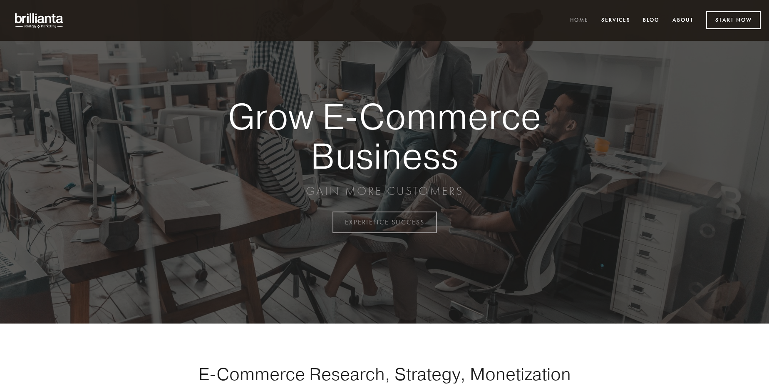
scroll to position [2181, 0]
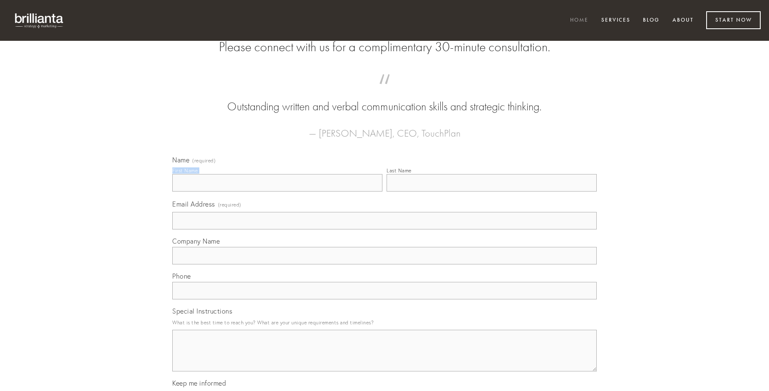
type input "[PERSON_NAME]"
click at [491, 191] on input "Last Name" at bounding box center [491, 182] width 210 height 17
type input "[PERSON_NAME]"
click at [384, 229] on input "Email Address (required)" at bounding box center [384, 220] width 424 height 17
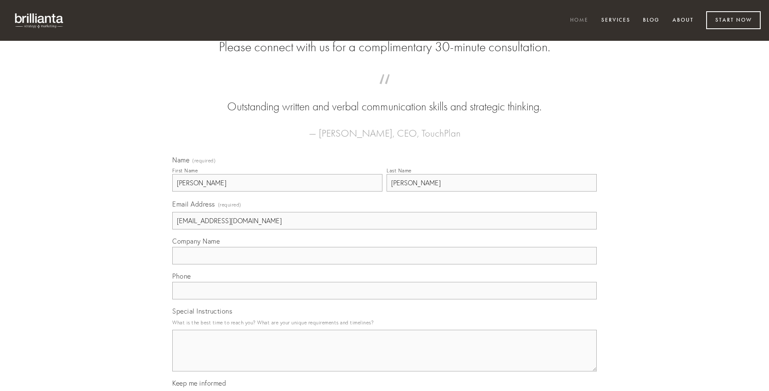
type input "[EMAIL_ADDRESS][DOMAIN_NAME]"
click at [384, 264] on input "Company Name" at bounding box center [384, 255] width 424 height 17
type input "cunabula"
click at [384, 299] on input "text" at bounding box center [384, 290] width 424 height 17
click at [384, 358] on textarea "Special Instructions" at bounding box center [384, 350] width 424 height 42
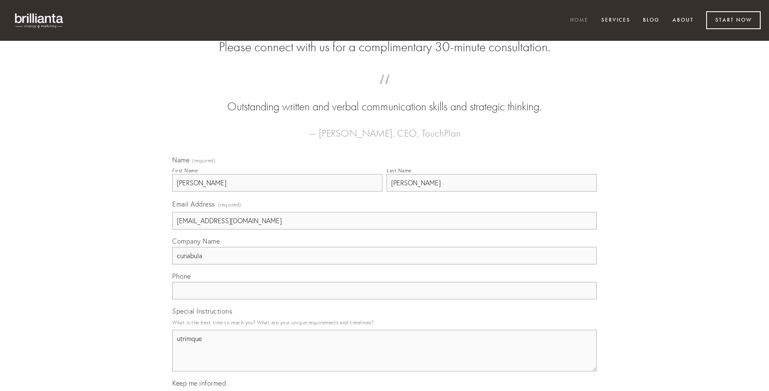
type textarea "utrimque"
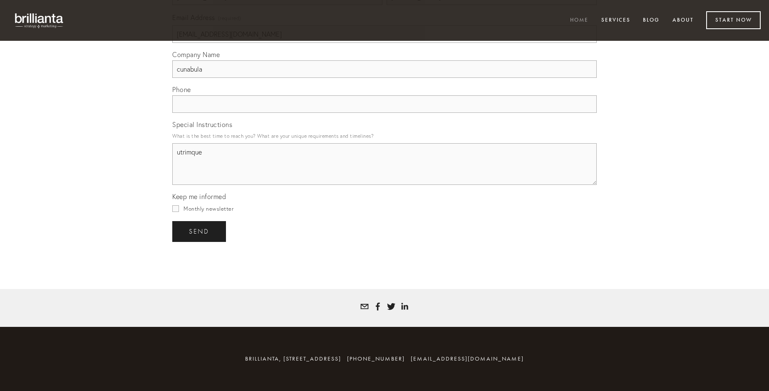
click at [200, 231] on span "send" at bounding box center [199, 231] width 20 height 7
